Goal: Communication & Community: Answer question/provide support

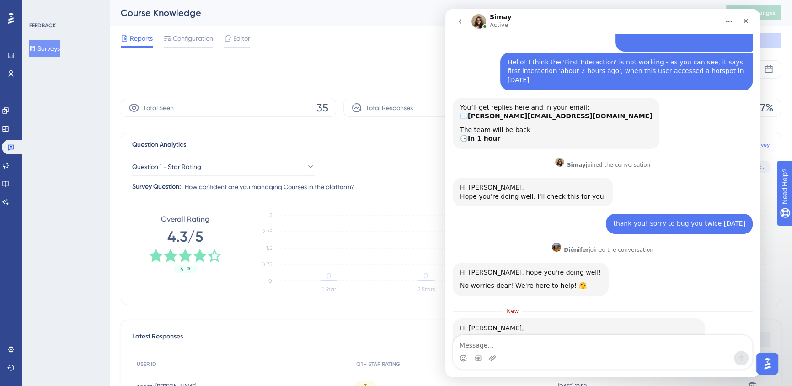
scroll to position [137, 0]
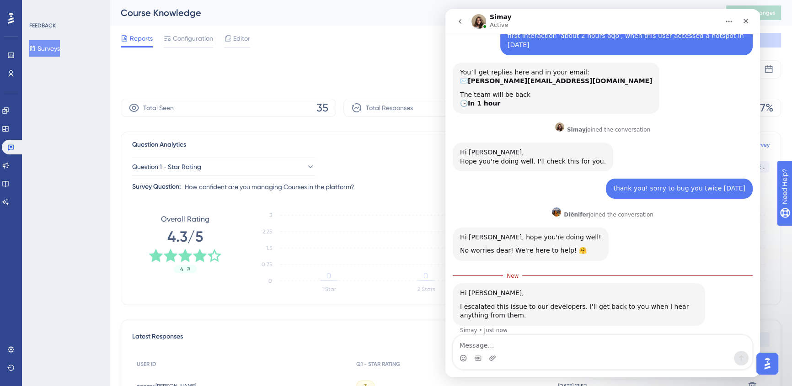
drag, startPoint x: 570, startPoint y: 342, endPoint x: 563, endPoint y: 342, distance: 7.3
click at [569, 342] on textarea "Message…" at bounding box center [602, 343] width 299 height 16
type textarea "lovely thanks!"
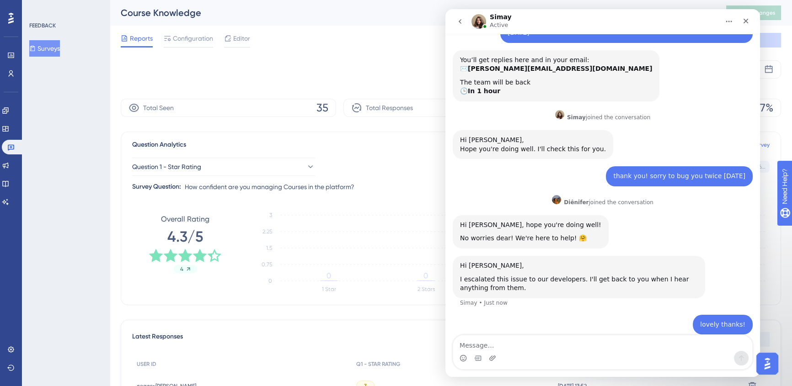
click at [56, 49] on button "Surveys" at bounding box center [44, 48] width 31 height 16
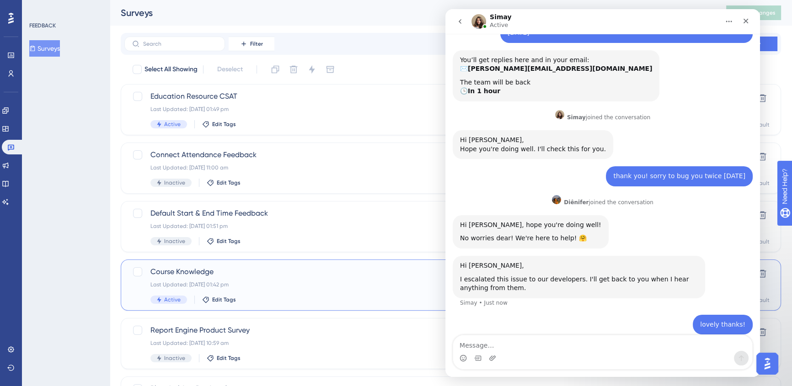
click at [314, 281] on div "Last Updated: 18 Aug 2025 01:42 pm" at bounding box center [413, 284] width 527 height 7
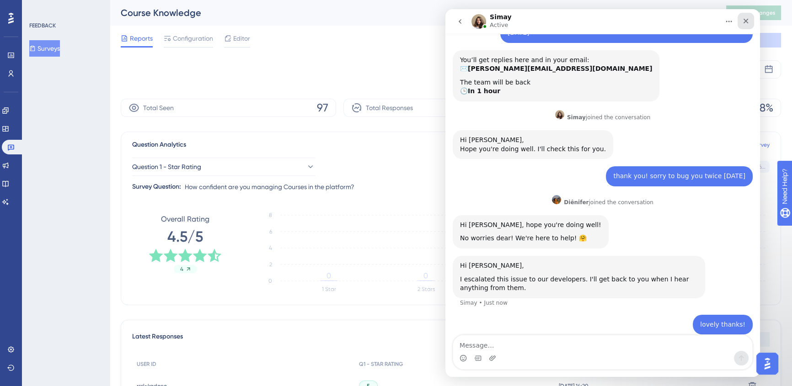
click at [744, 24] on icon "Close" at bounding box center [745, 20] width 7 height 7
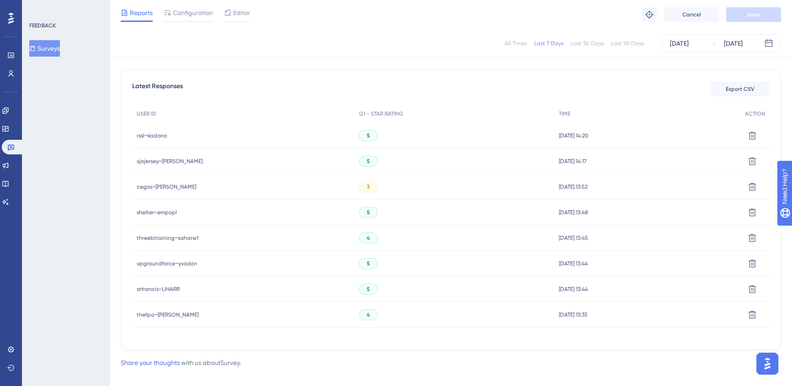
scroll to position [258, 0]
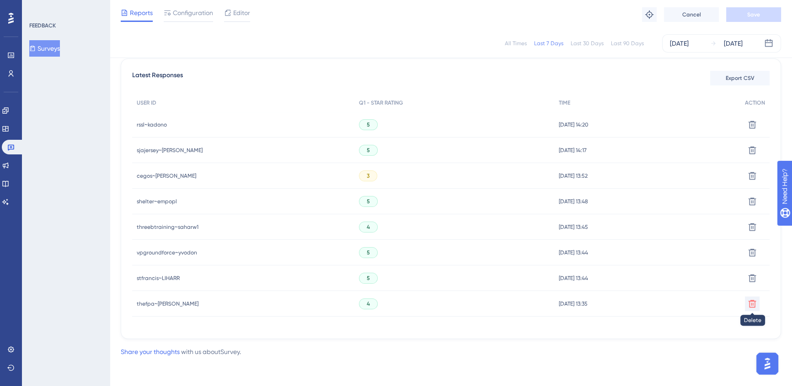
click at [752, 128] on icon at bounding box center [752, 125] width 8 height 8
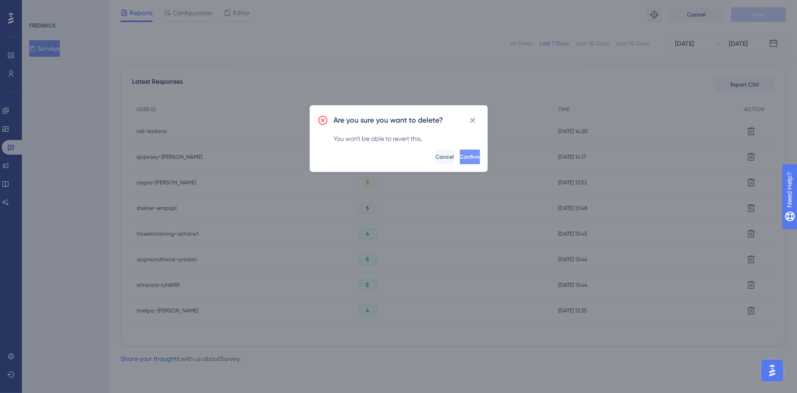
click at [465, 157] on button "Confirm" at bounding box center [470, 156] width 20 height 15
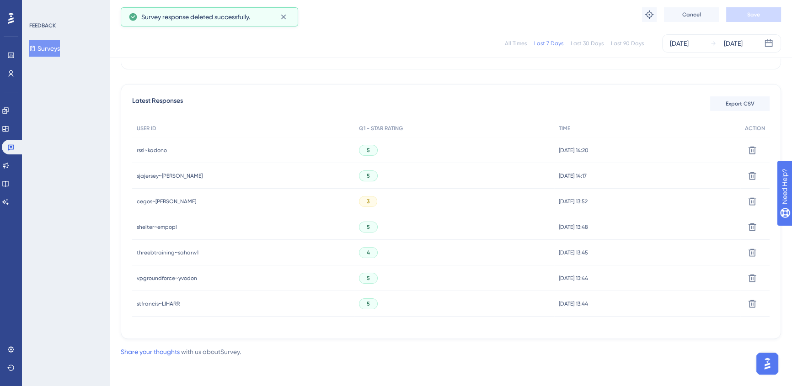
scroll to position [185, 0]
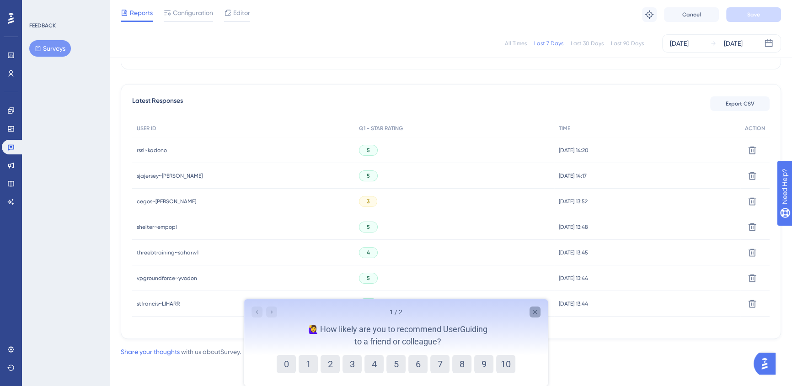
click at [530, 316] on div "Close survey" at bounding box center [534, 312] width 11 height 11
